Goal: Find specific page/section: Find specific page/section

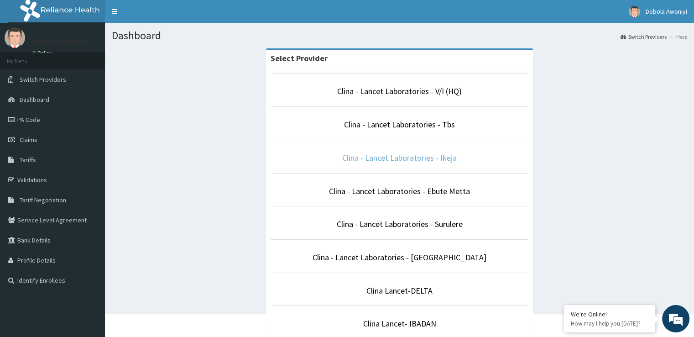
click at [403, 160] on link "Clina - Lancet Laboratories - Ikeja" at bounding box center [399, 157] width 114 height 10
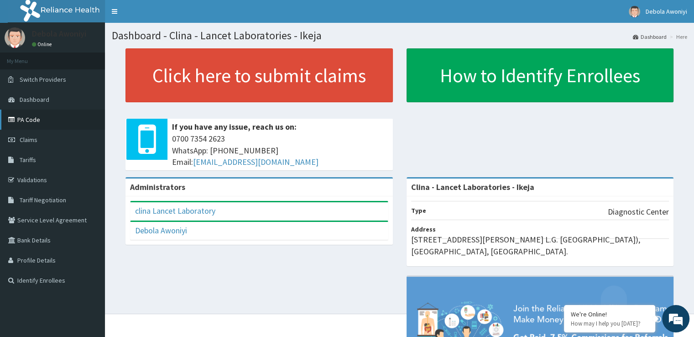
click at [34, 120] on link "PA Code" at bounding box center [52, 119] width 105 height 20
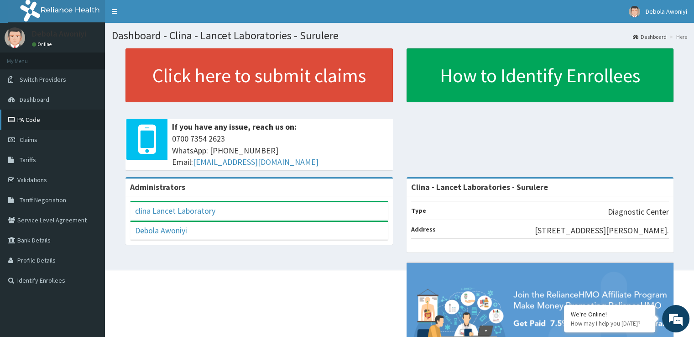
click at [33, 116] on link "PA Code" at bounding box center [52, 119] width 105 height 20
